Goal: Check status: Check status

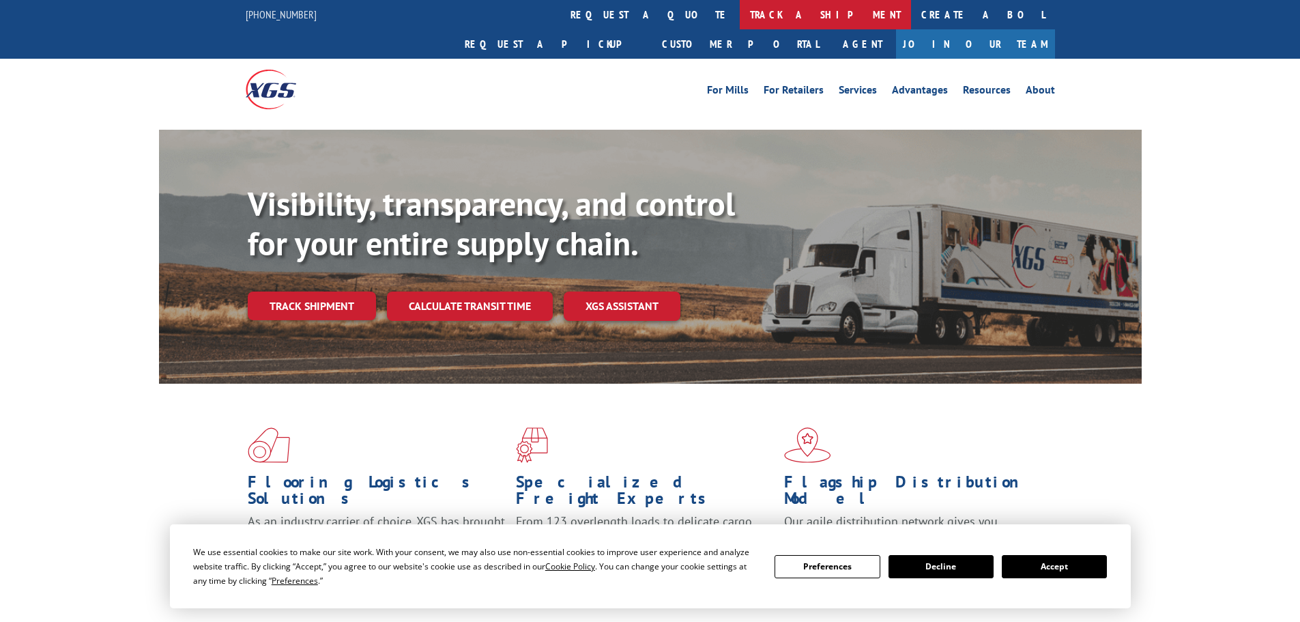
click at [740, 18] on link "track a shipment" at bounding box center [825, 14] width 171 height 29
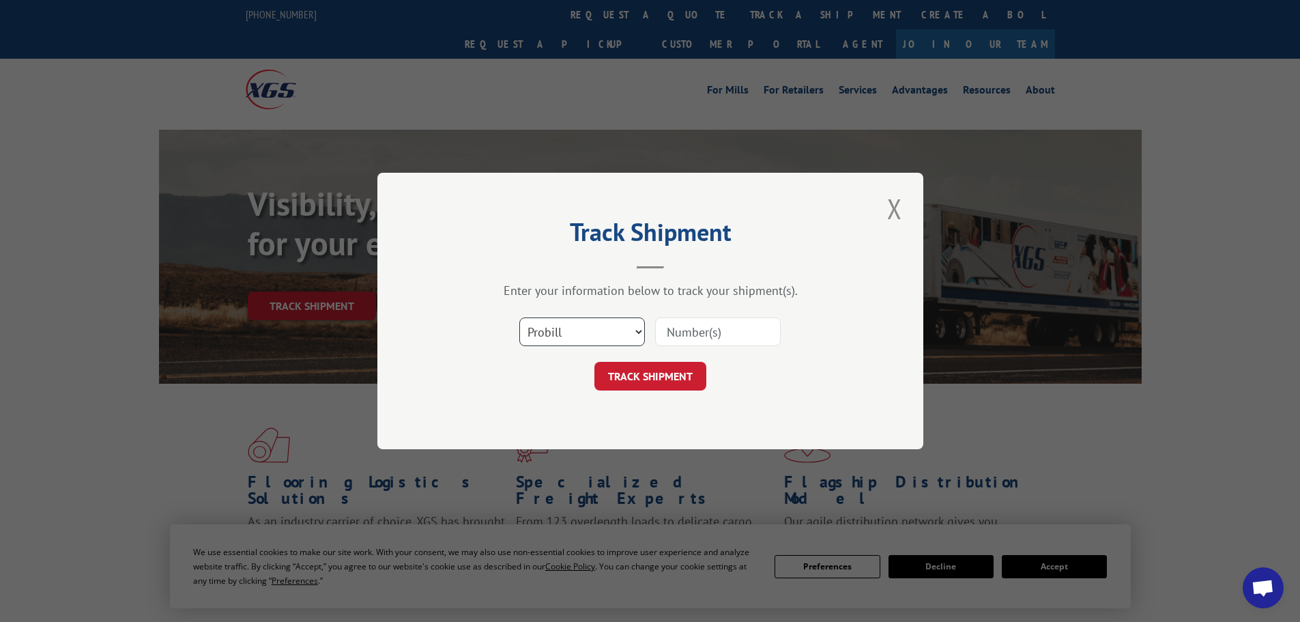
click at [577, 326] on select "Select category... Probill BOL PO" at bounding box center [582, 331] width 126 height 29
select select "po"
click at [519, 317] on select "Select category... Probill BOL PO" at bounding box center [582, 331] width 126 height 29
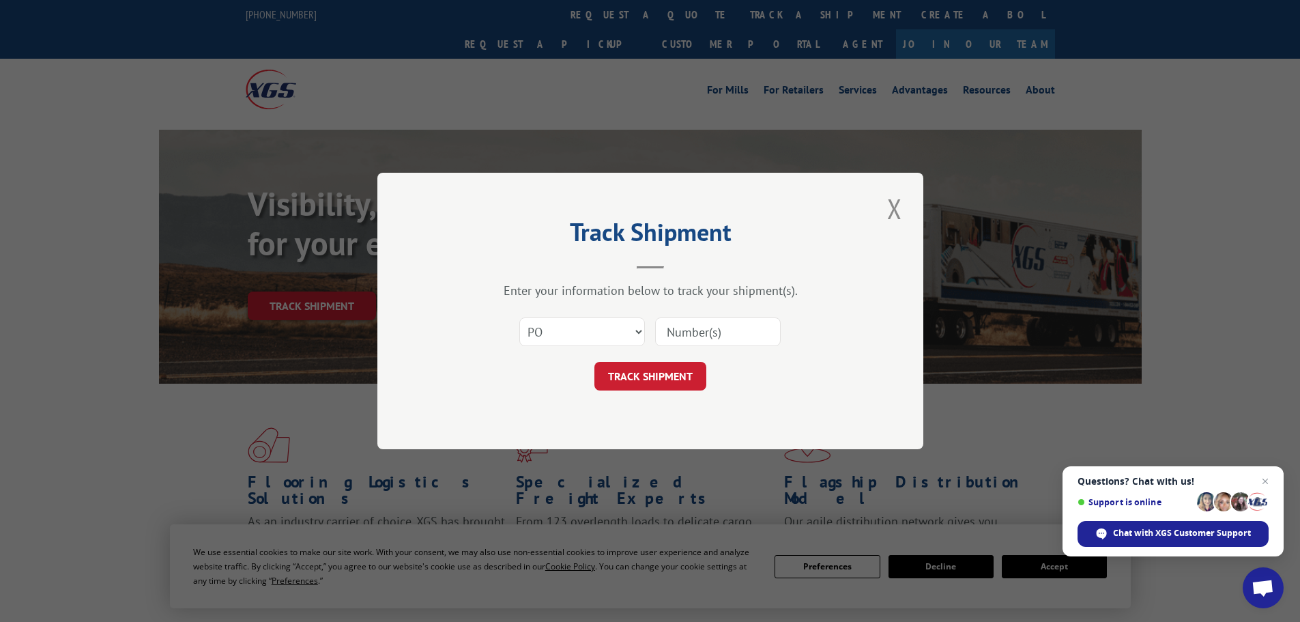
click at [683, 331] on input at bounding box center [718, 331] width 126 height 29
type input "59990922"
click at [594, 362] on button "TRACK SHIPMENT" at bounding box center [650, 376] width 112 height 29
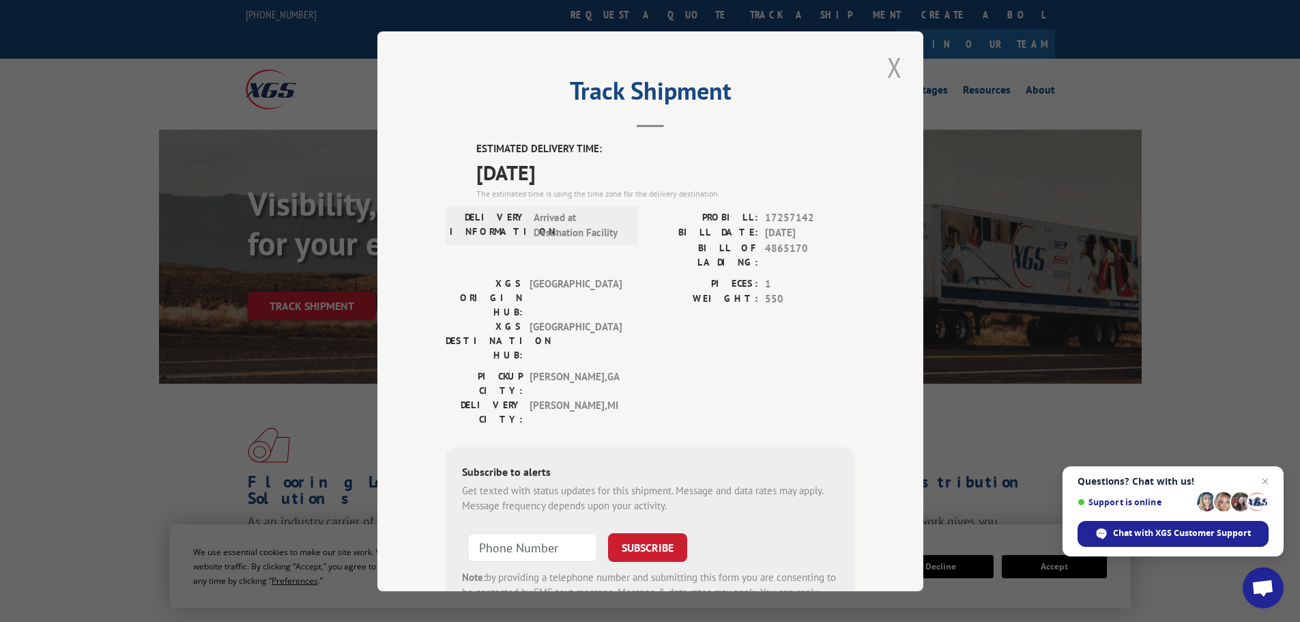
click at [883, 68] on button "Close modal" at bounding box center [894, 67] width 23 height 38
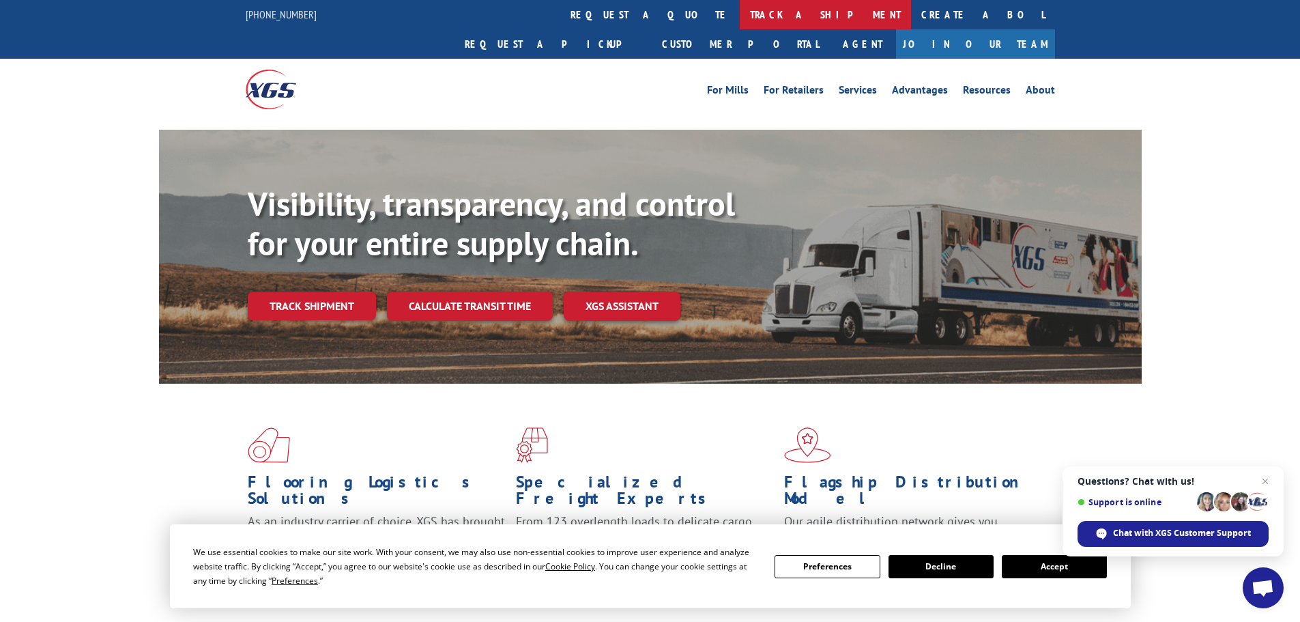
click at [740, 14] on link "track a shipment" at bounding box center [825, 14] width 171 height 29
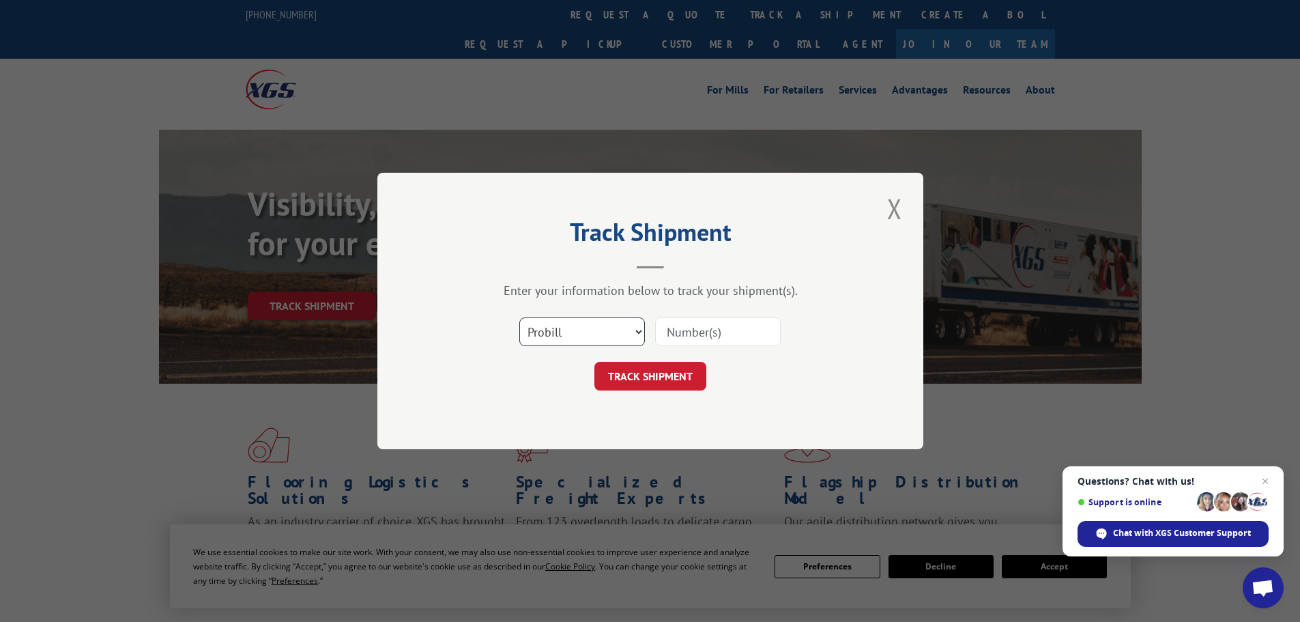
click at [631, 325] on select "Select category... Probill BOL PO" at bounding box center [582, 331] width 126 height 29
select select "po"
click at [519, 317] on select "Select category... Probill BOL PO" at bounding box center [582, 331] width 126 height 29
click at [703, 326] on input at bounding box center [718, 331] width 126 height 29
type input "59990968"
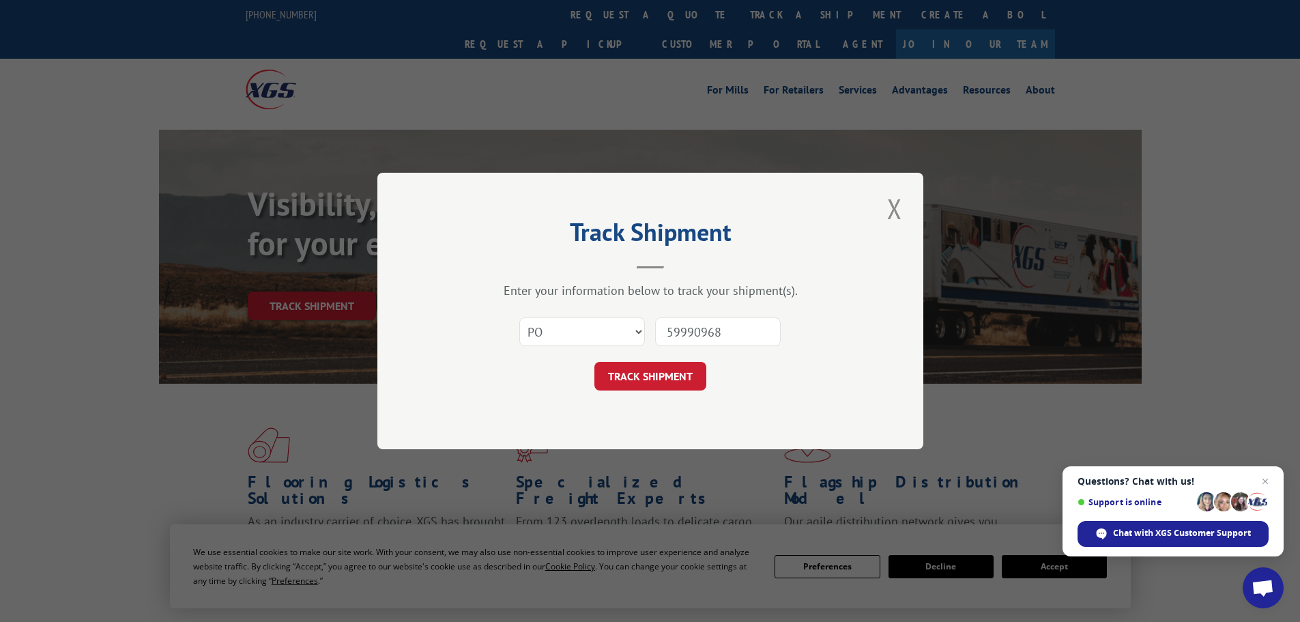
click button "TRACK SHIPMENT" at bounding box center [650, 376] width 112 height 29
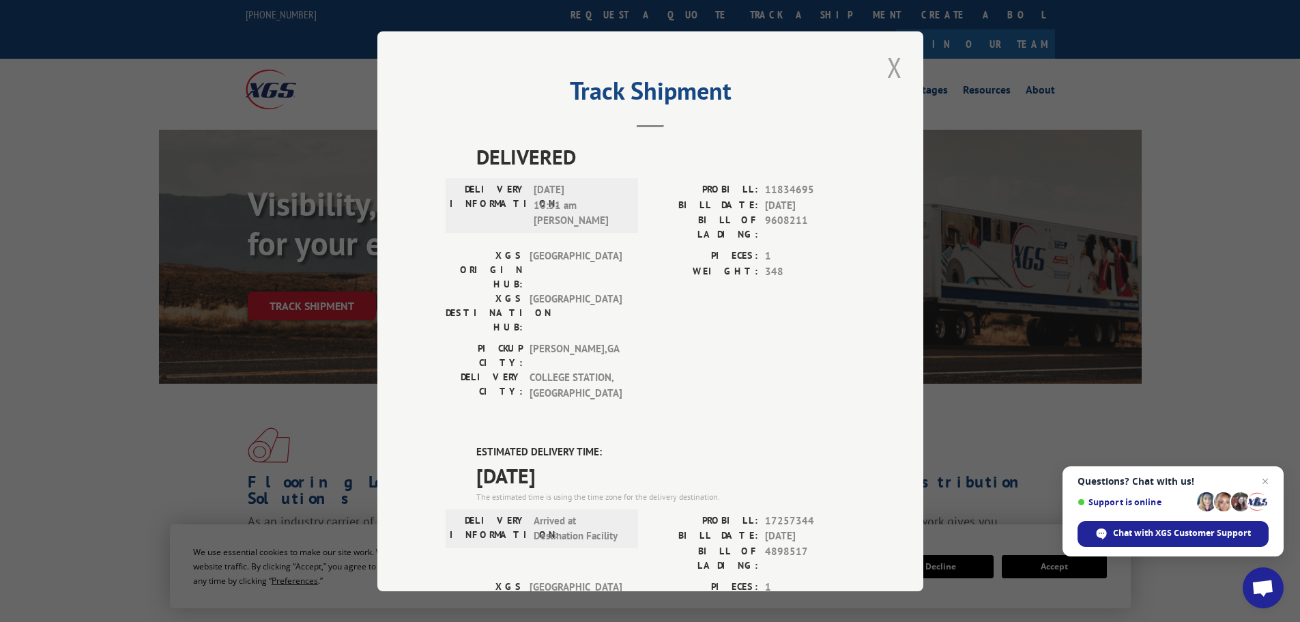
click at [889, 70] on button "Close modal" at bounding box center [894, 67] width 23 height 38
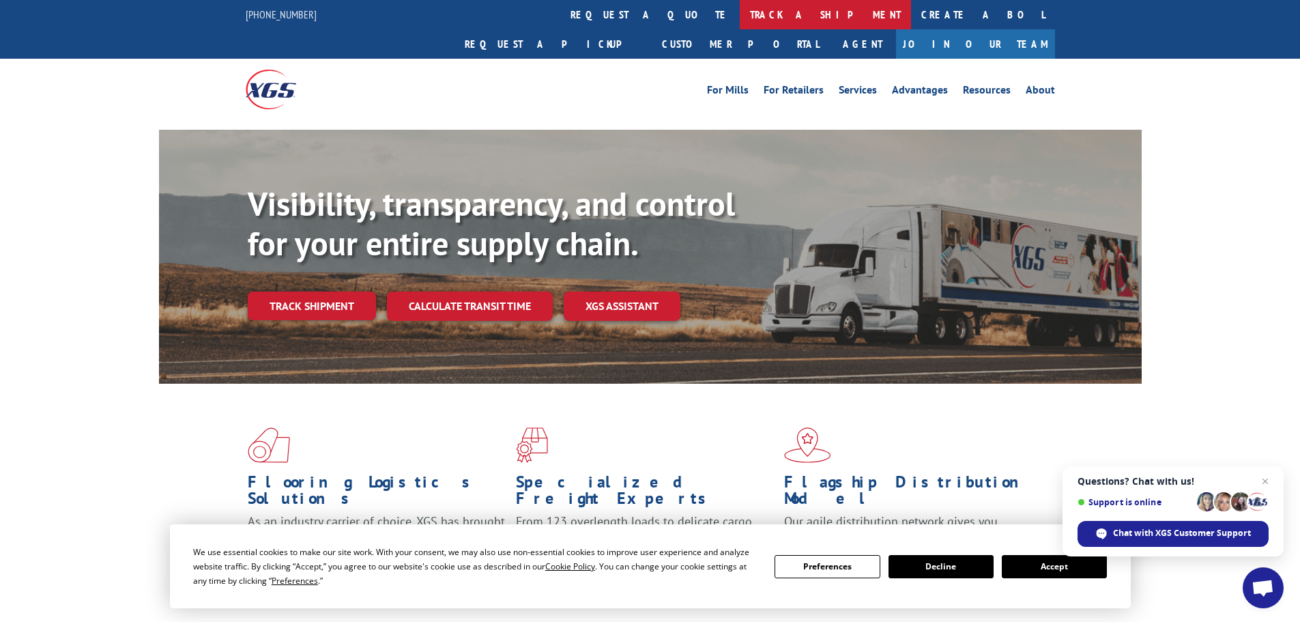
click at [740, 14] on link "track a shipment" at bounding box center [825, 14] width 171 height 29
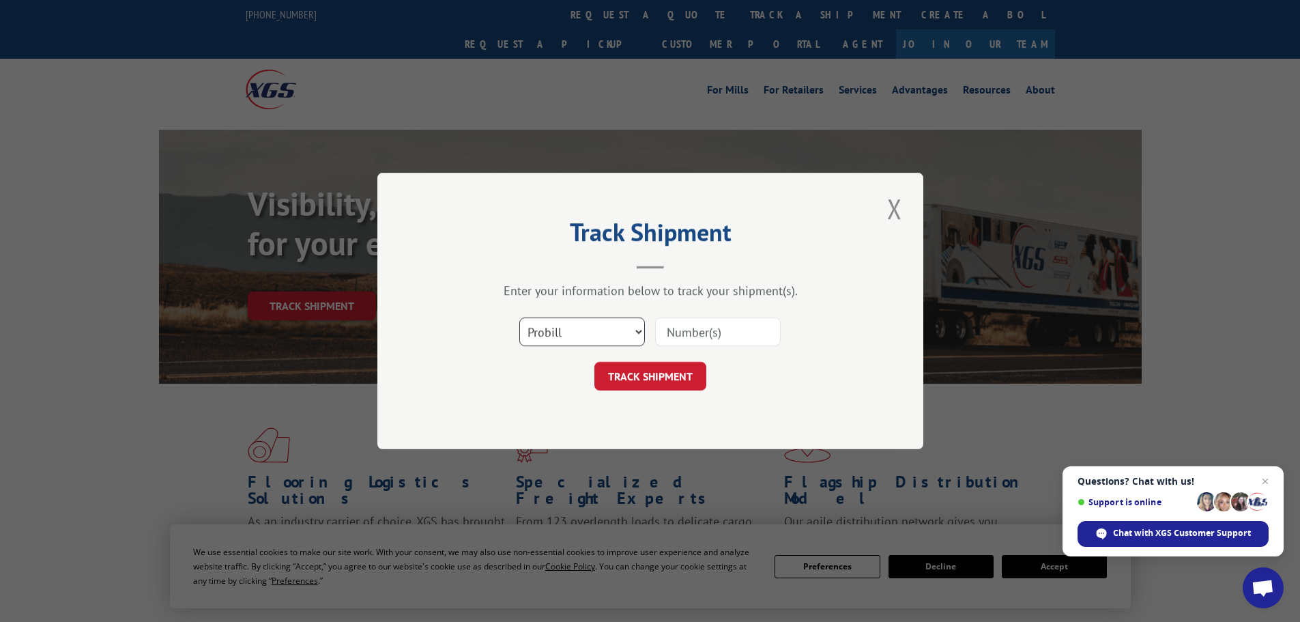
click at [620, 339] on select "Select category... Probill BOL PO" at bounding box center [582, 331] width 126 height 29
select select "po"
click at [519, 317] on select "Select category... Probill BOL PO" at bounding box center [582, 331] width 126 height 29
click at [716, 323] on input at bounding box center [718, 331] width 126 height 29
type input "59990967"
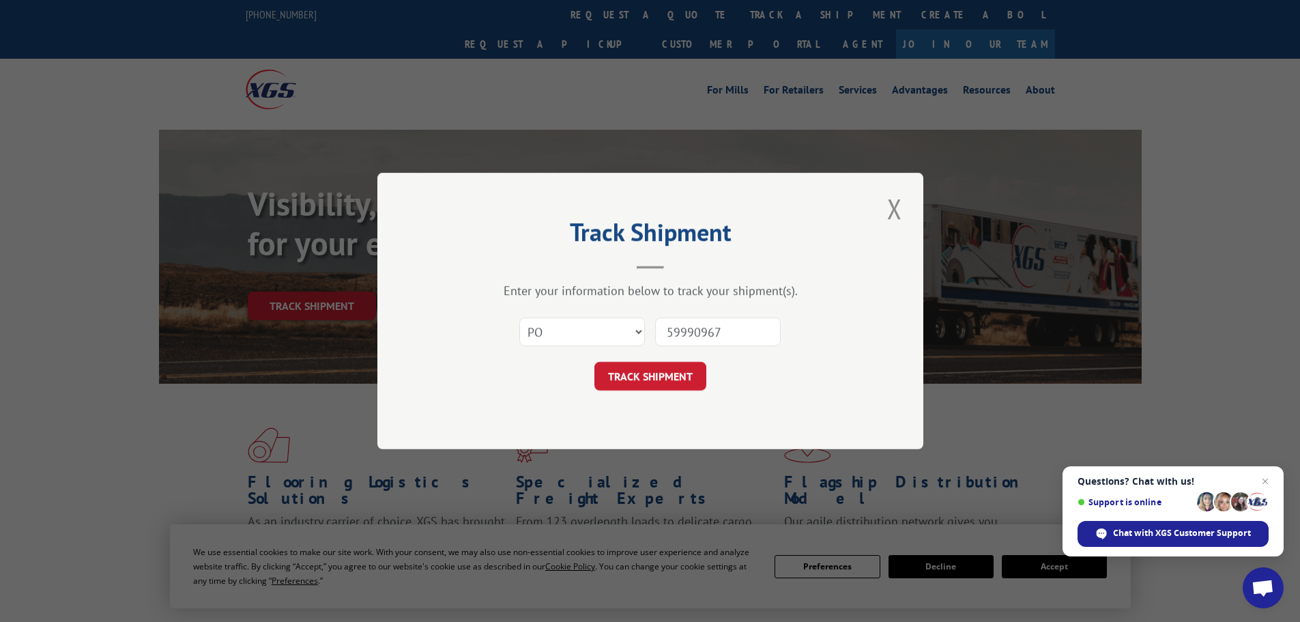
click at [594, 362] on button "TRACK SHIPMENT" at bounding box center [650, 376] width 112 height 29
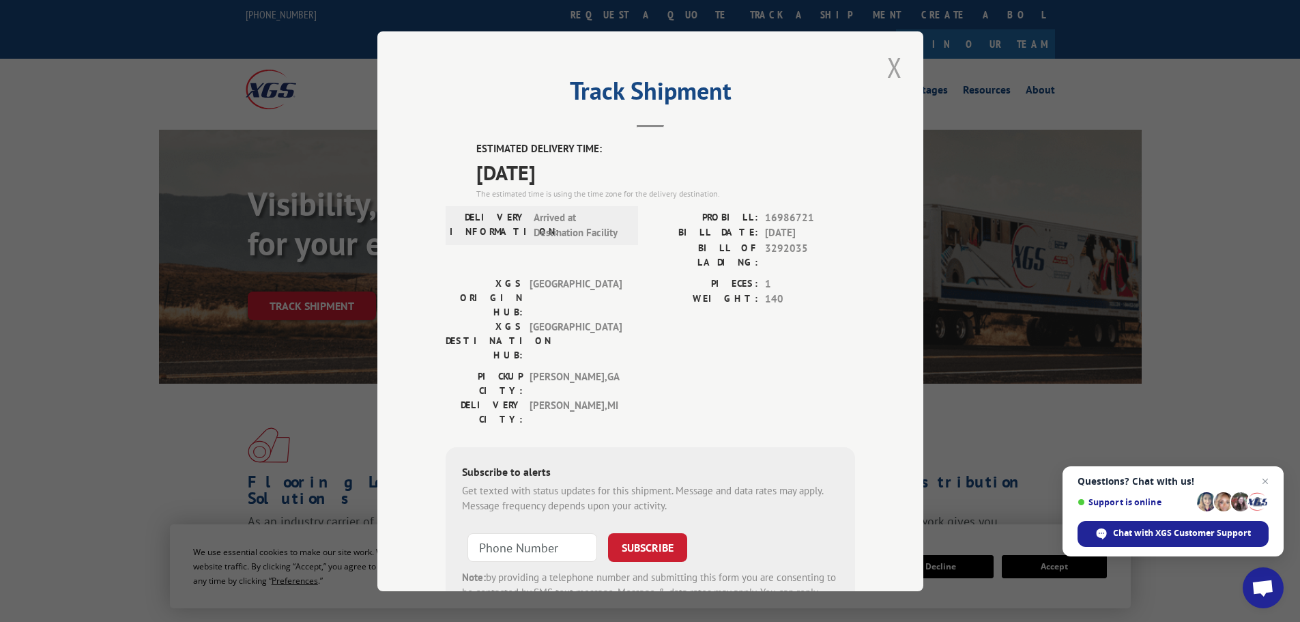
click at [889, 67] on button "Close modal" at bounding box center [894, 67] width 23 height 38
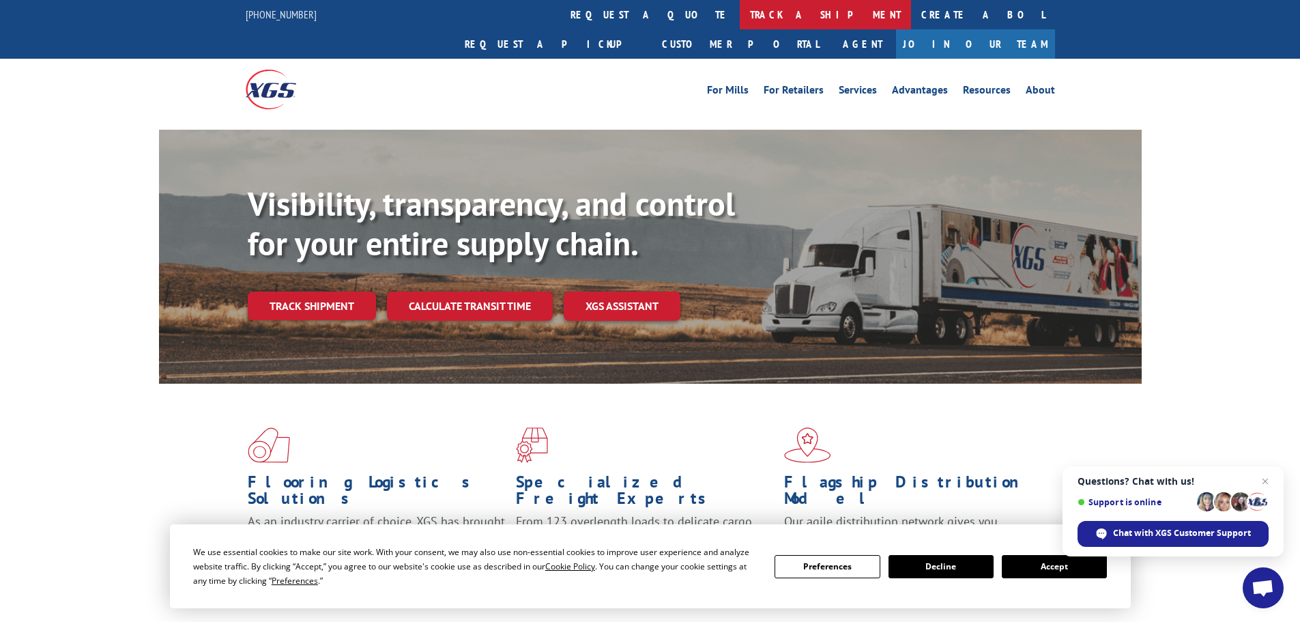
click at [740, 14] on link "track a shipment" at bounding box center [825, 14] width 171 height 29
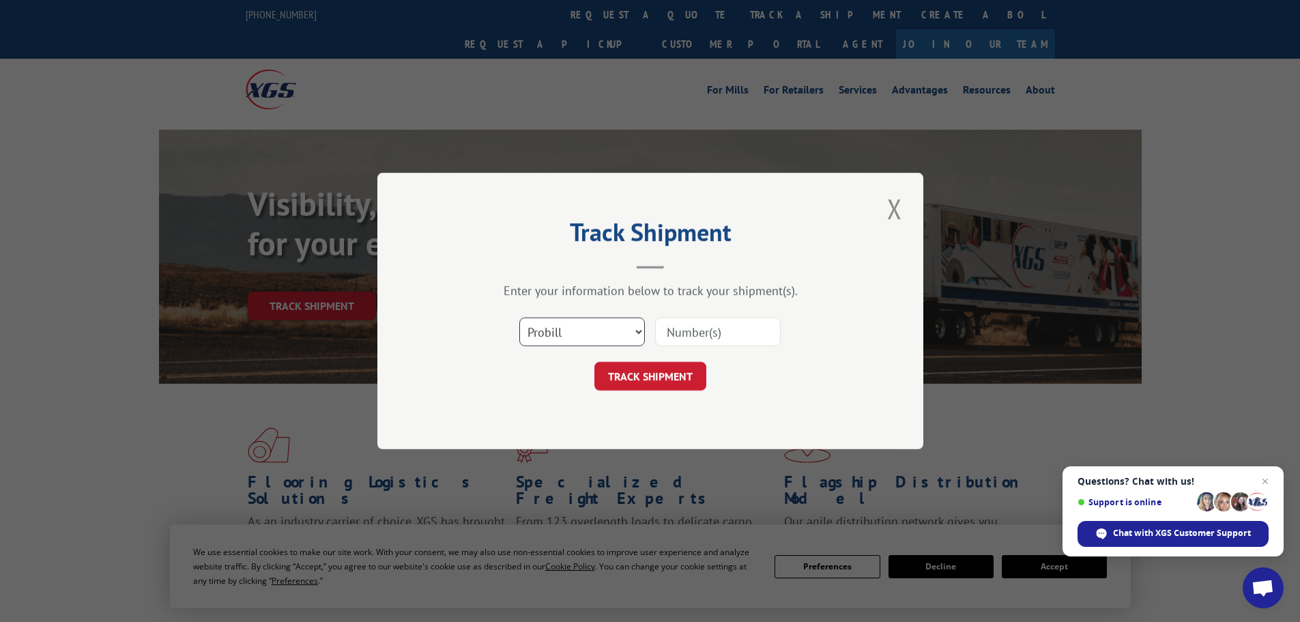
click at [599, 335] on select "Select category... Probill BOL PO" at bounding box center [582, 331] width 126 height 29
select select "po"
click at [519, 317] on select "Select category... Probill BOL PO" at bounding box center [582, 331] width 126 height 29
click at [698, 313] on div "Select category... Probill BOL PO" at bounding box center [650, 331] width 409 height 45
click at [692, 333] on input at bounding box center [718, 331] width 126 height 29
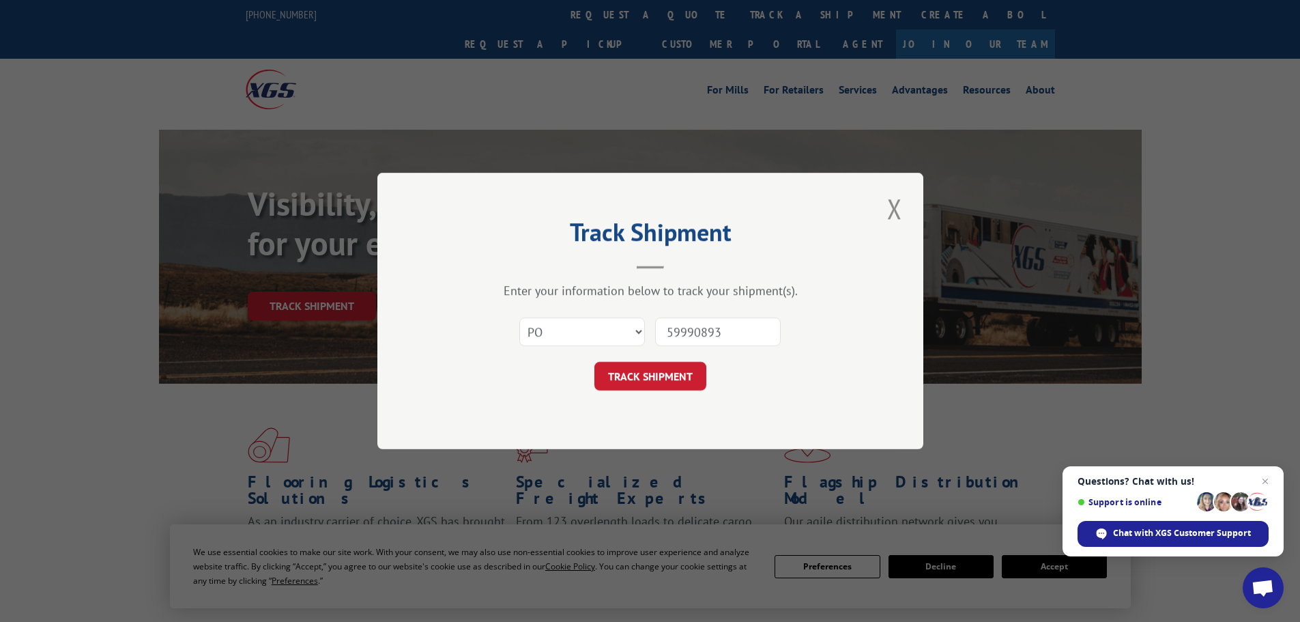
type input "59990893"
click at [594, 362] on button "TRACK SHIPMENT" at bounding box center [650, 376] width 112 height 29
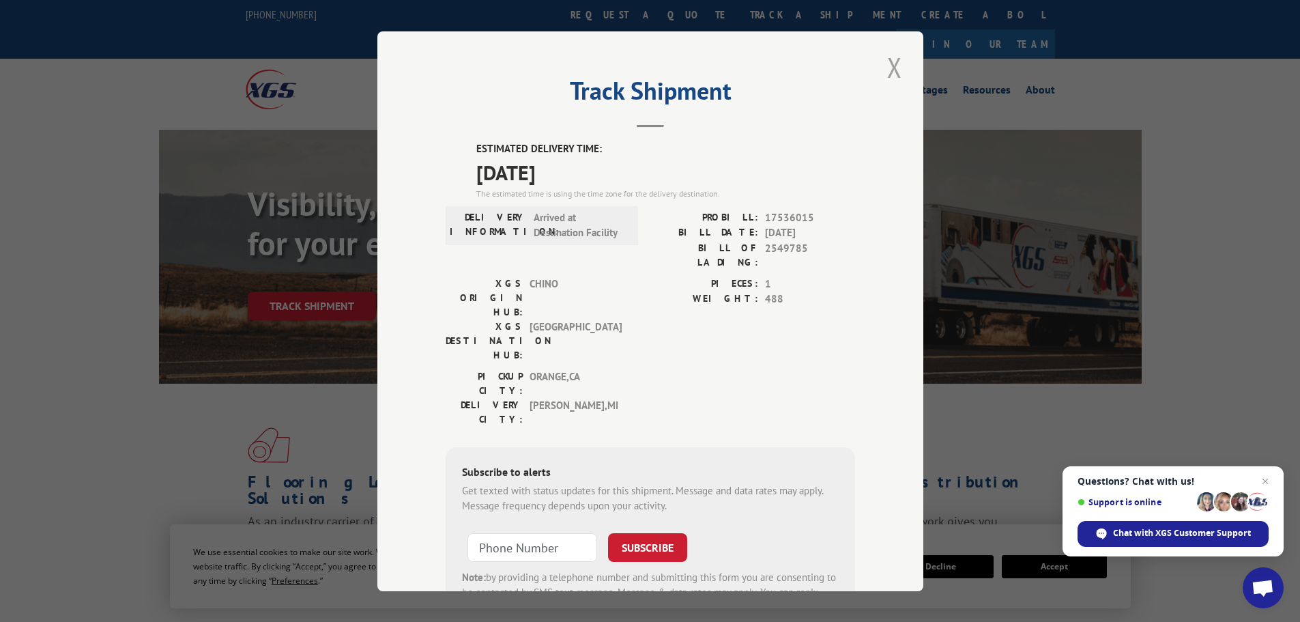
click at [893, 69] on button "Close modal" at bounding box center [894, 67] width 23 height 38
